Goal: Check status: Check status

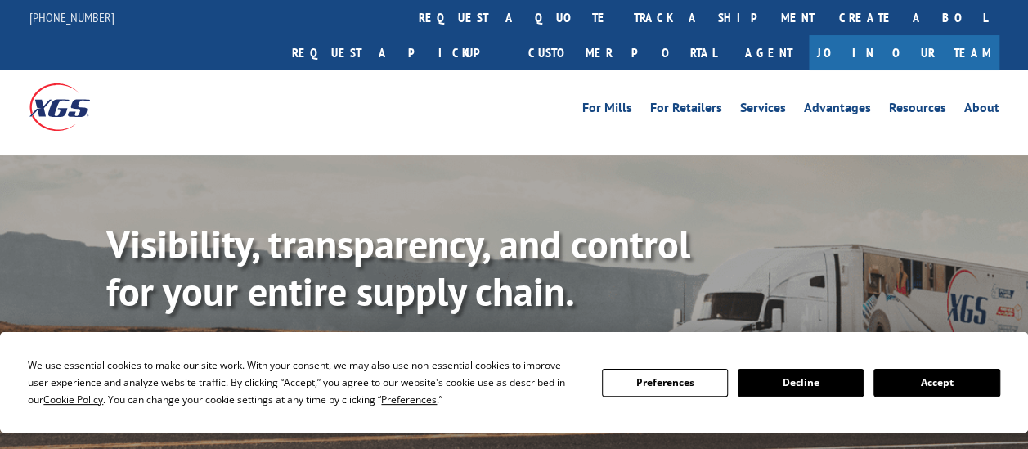
click at [622, 16] on link "track a shipment" at bounding box center [724, 17] width 205 height 35
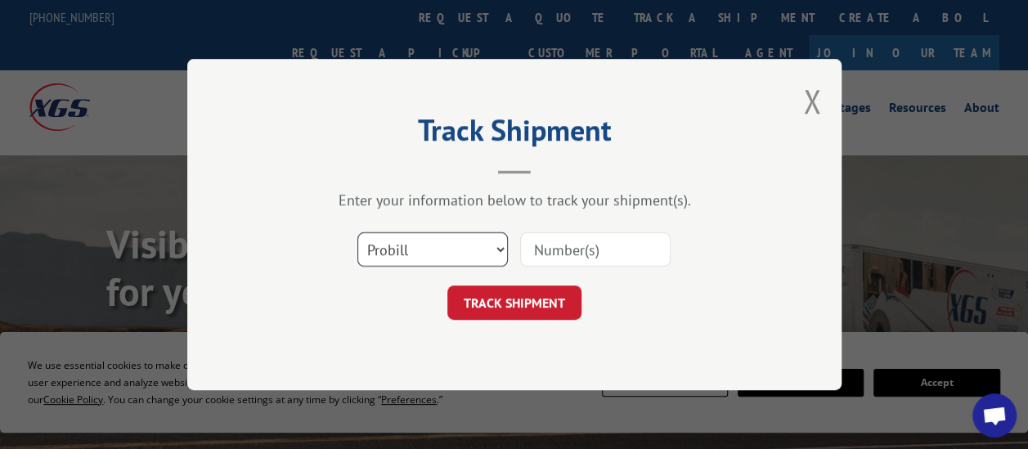
click at [501, 255] on select "Select category... Probill BOL PO" at bounding box center [432, 249] width 151 height 34
select select "bol"
click at [357, 232] on select "Select category... Probill BOL PO" at bounding box center [432, 249] width 151 height 34
click at [551, 252] on input at bounding box center [595, 249] width 151 height 34
paste input "17685448"
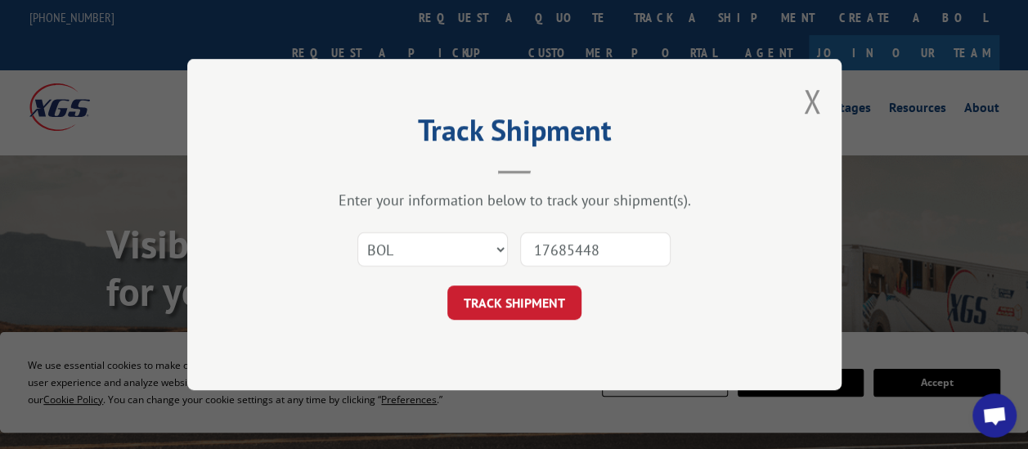
type input "17685448"
click at [532, 295] on button "TRACK SHIPMENT" at bounding box center [514, 302] width 134 height 34
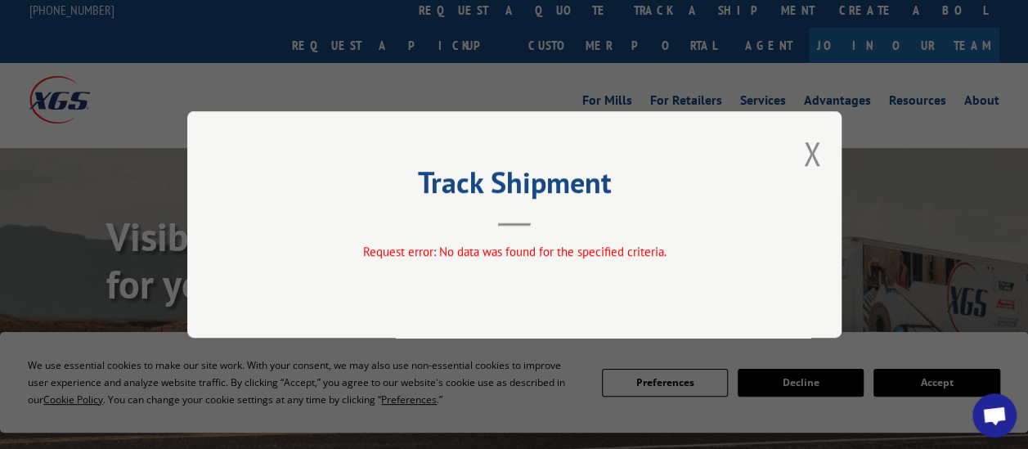
scroll to position [27, 0]
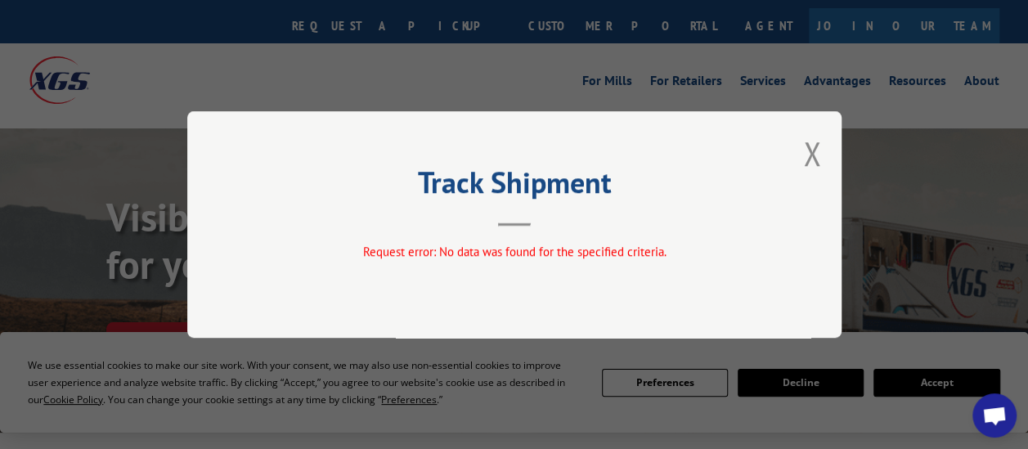
click at [811, 151] on button "Close modal" at bounding box center [812, 153] width 18 height 43
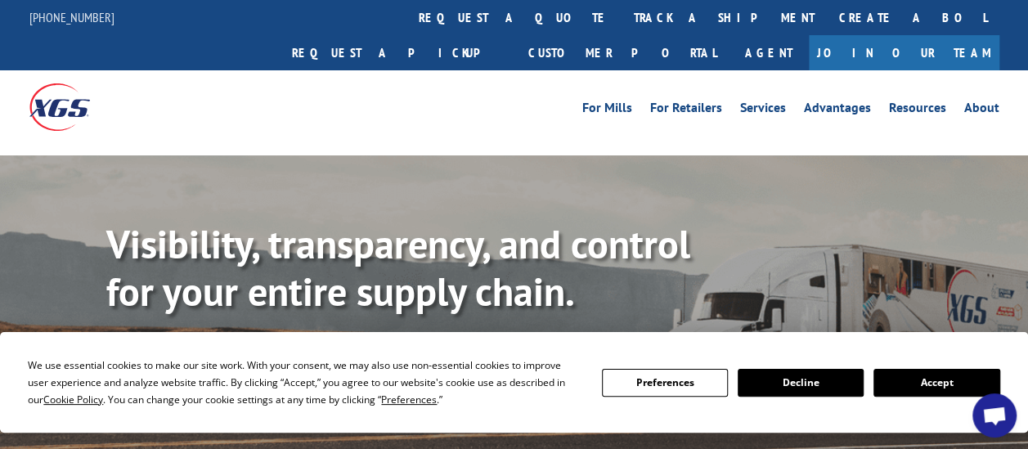
click at [622, 11] on link "track a shipment" at bounding box center [724, 17] width 205 height 35
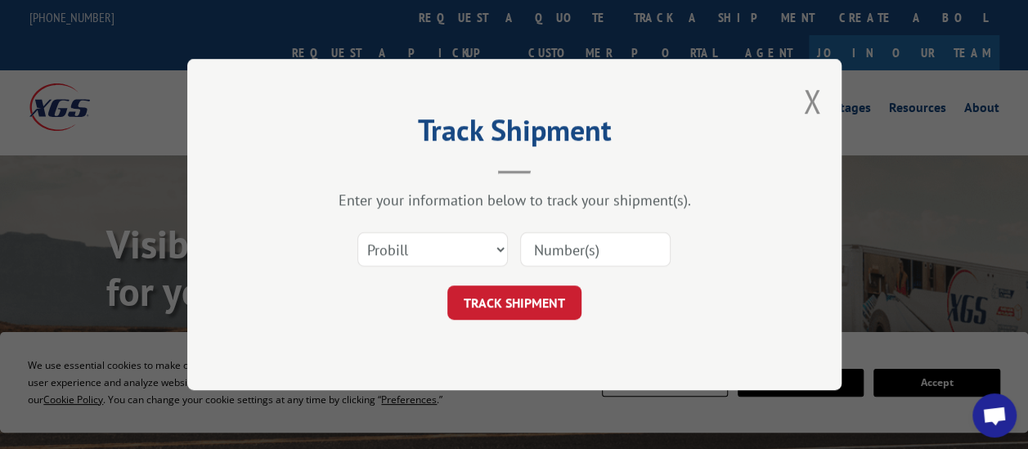
click at [579, 249] on input at bounding box center [595, 249] width 151 height 34
paste input "17685448"
type input "17685448"
click at [537, 301] on button "TRACK SHIPMENT" at bounding box center [514, 302] width 134 height 34
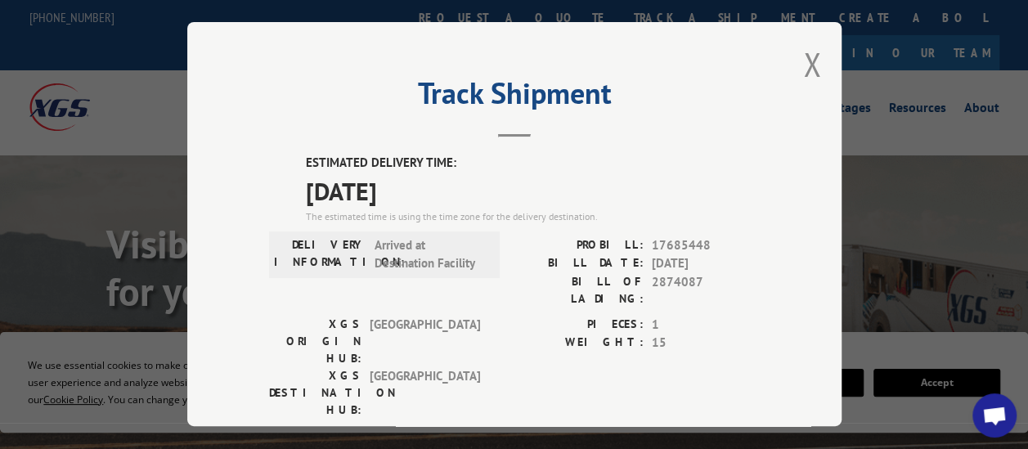
click at [803, 58] on button "Close modal" at bounding box center [812, 64] width 18 height 43
